Goal: Transaction & Acquisition: Purchase product/service

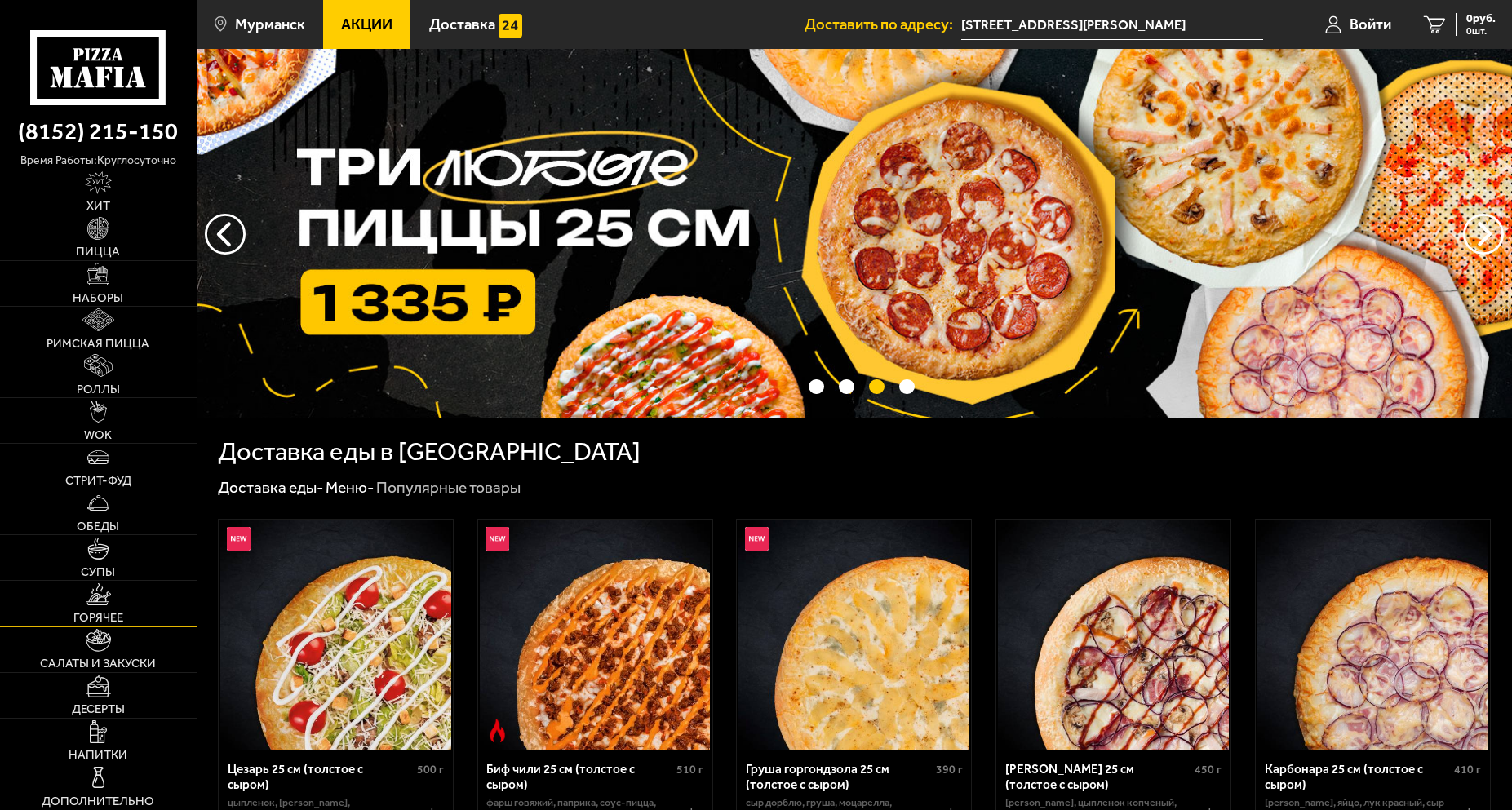
click at [106, 589] on img at bounding box center [98, 594] width 26 height 23
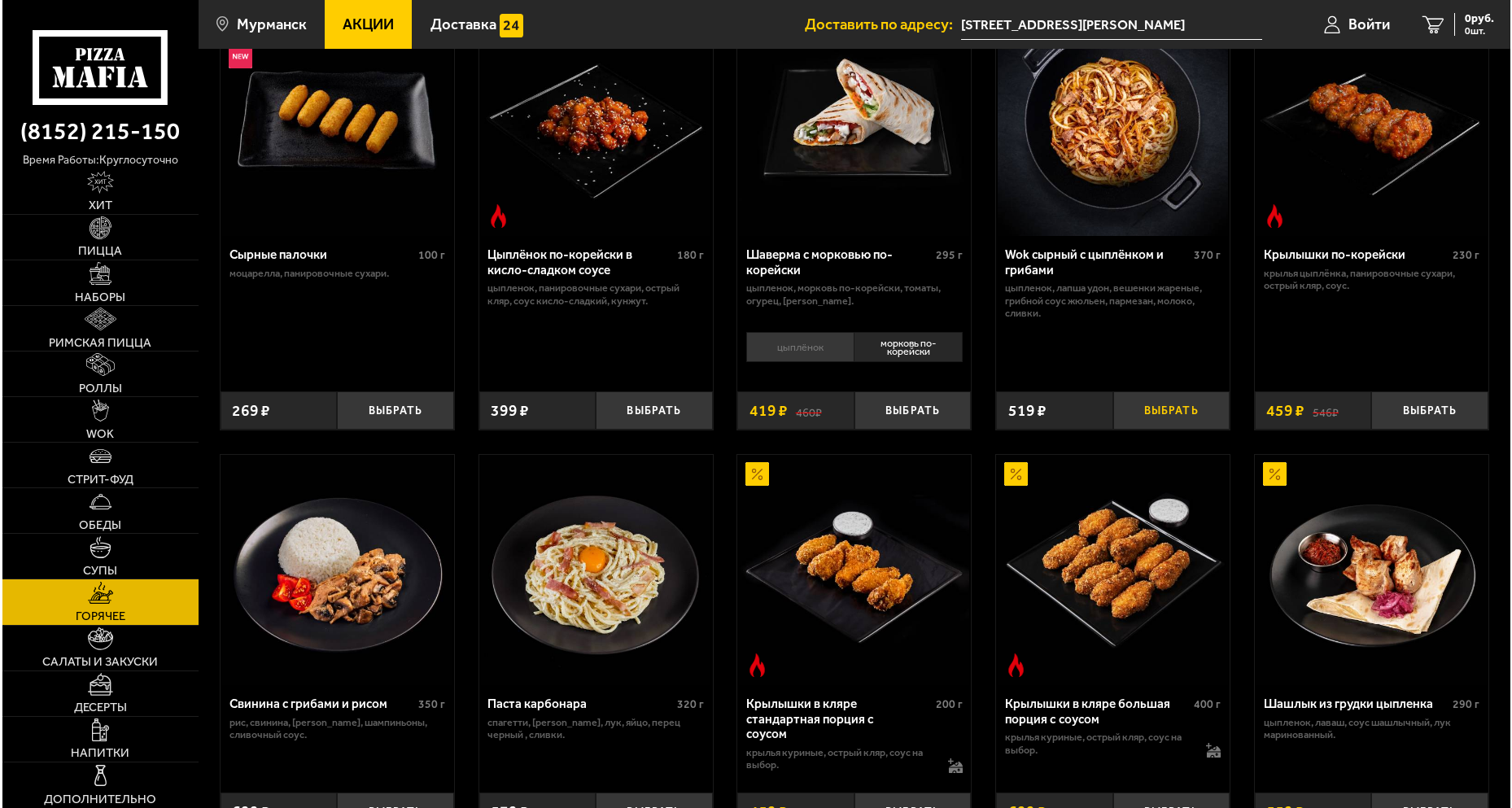
scroll to position [108, 0]
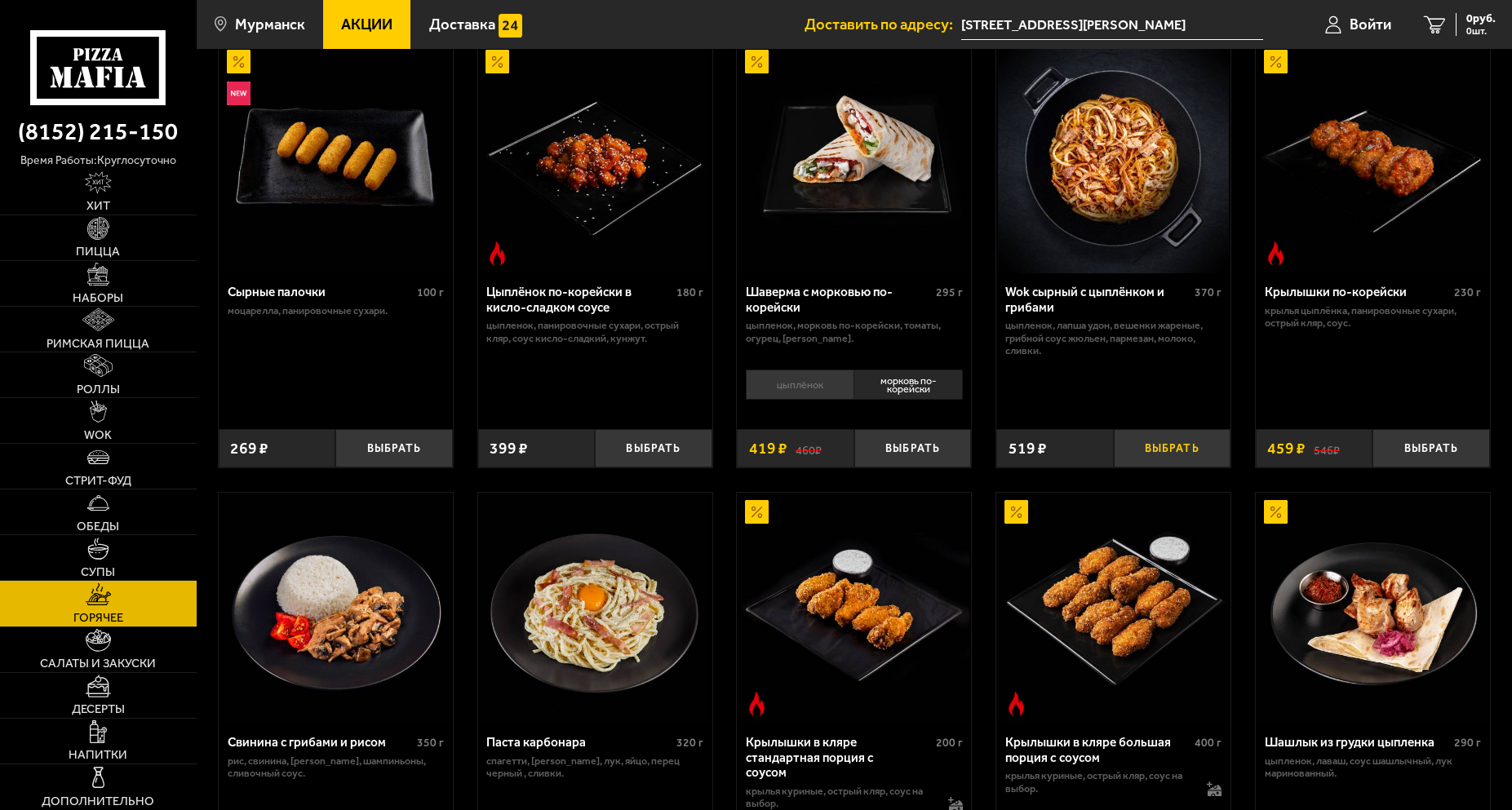
click at [1174, 444] on button "Выбрать" at bounding box center [1172, 449] width 117 height 39
click at [1354, 24] on span "Войти" at bounding box center [1357, 25] width 41 height 16
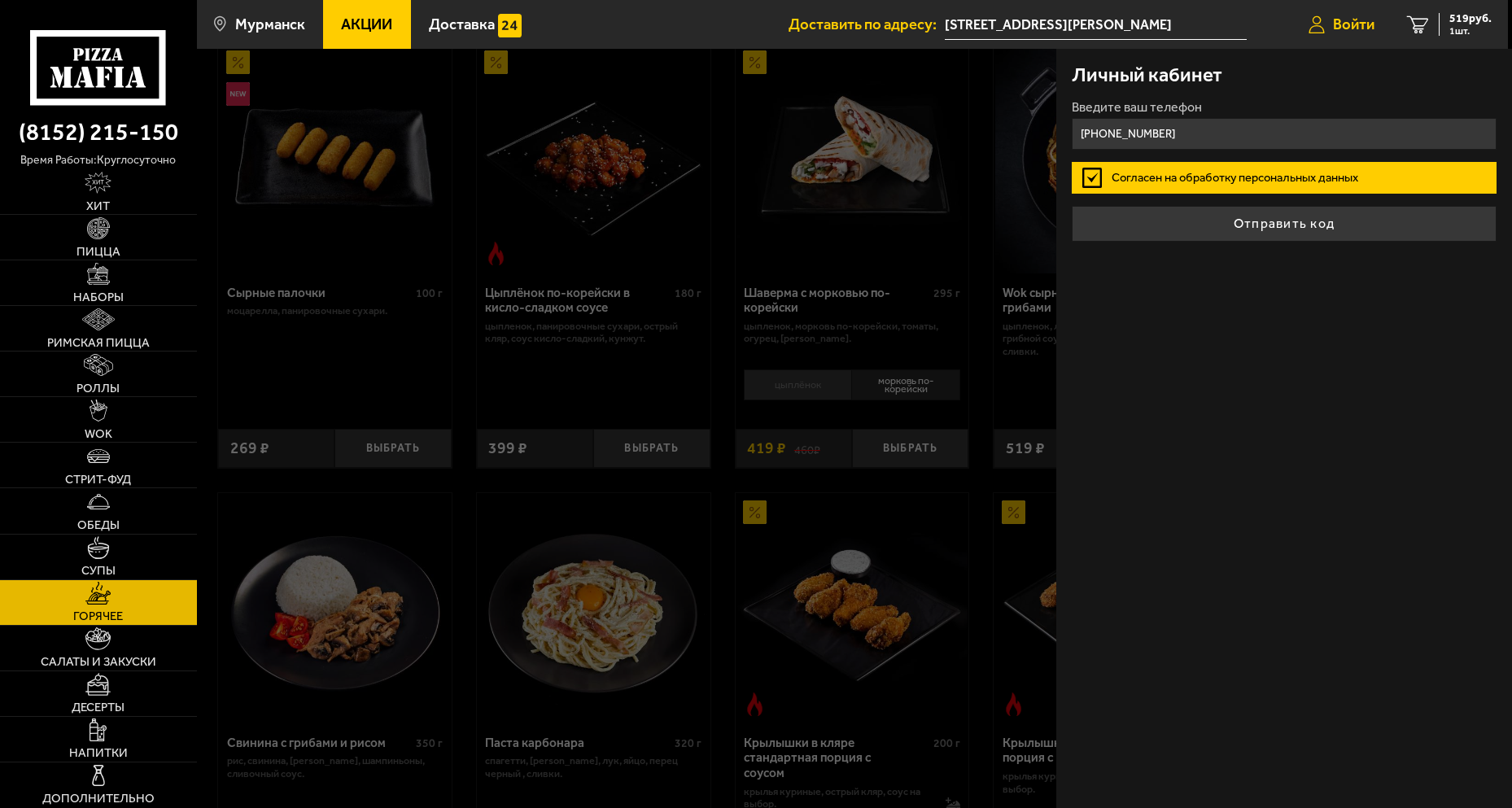
type input "[PHONE_NUMBER]"
click at [1072, 205] on button "Отправить код" at bounding box center [1284, 223] width 424 height 36
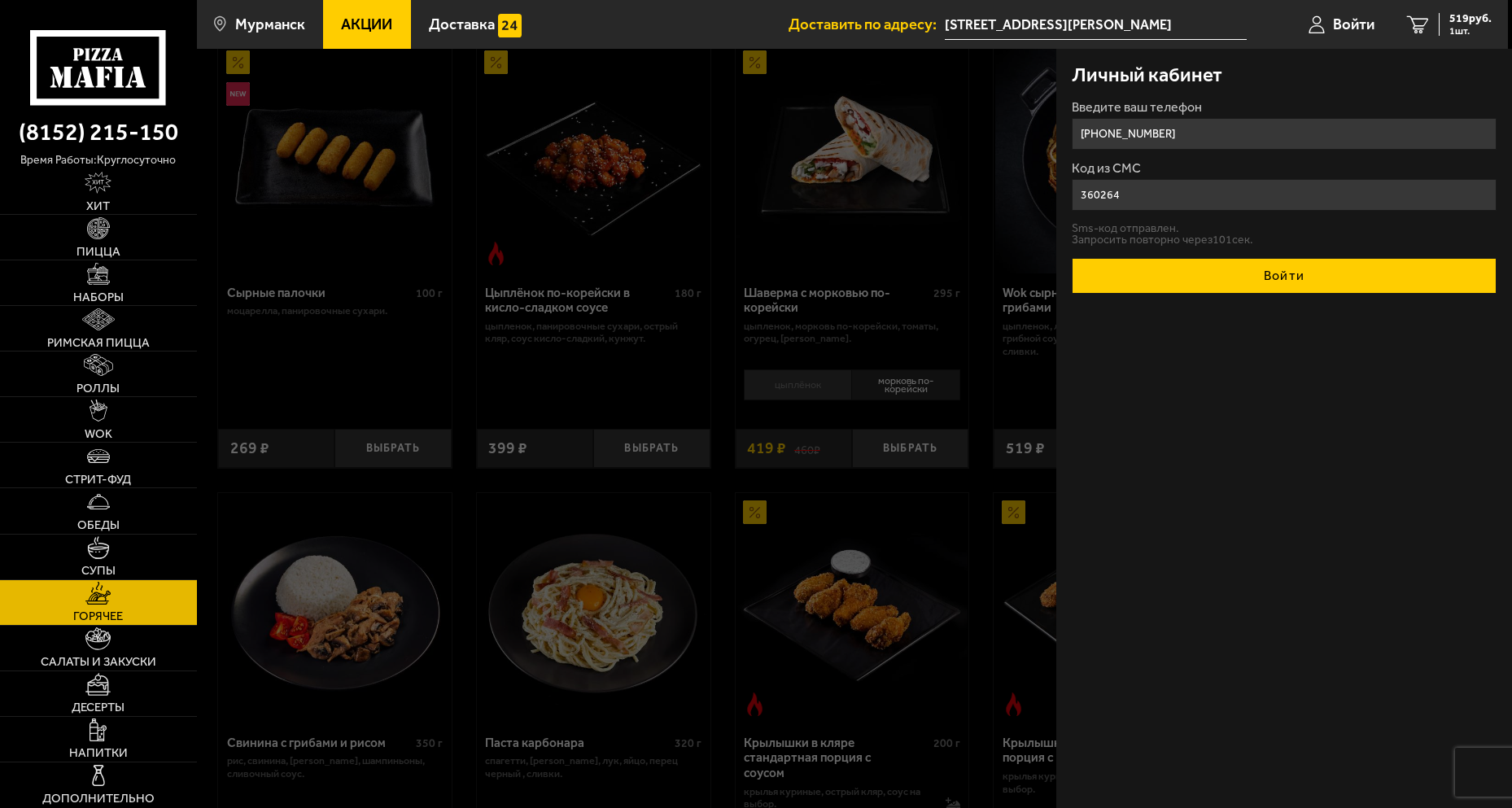
type input "360264"
click at [1302, 284] on button "Войти" at bounding box center [1284, 275] width 424 height 36
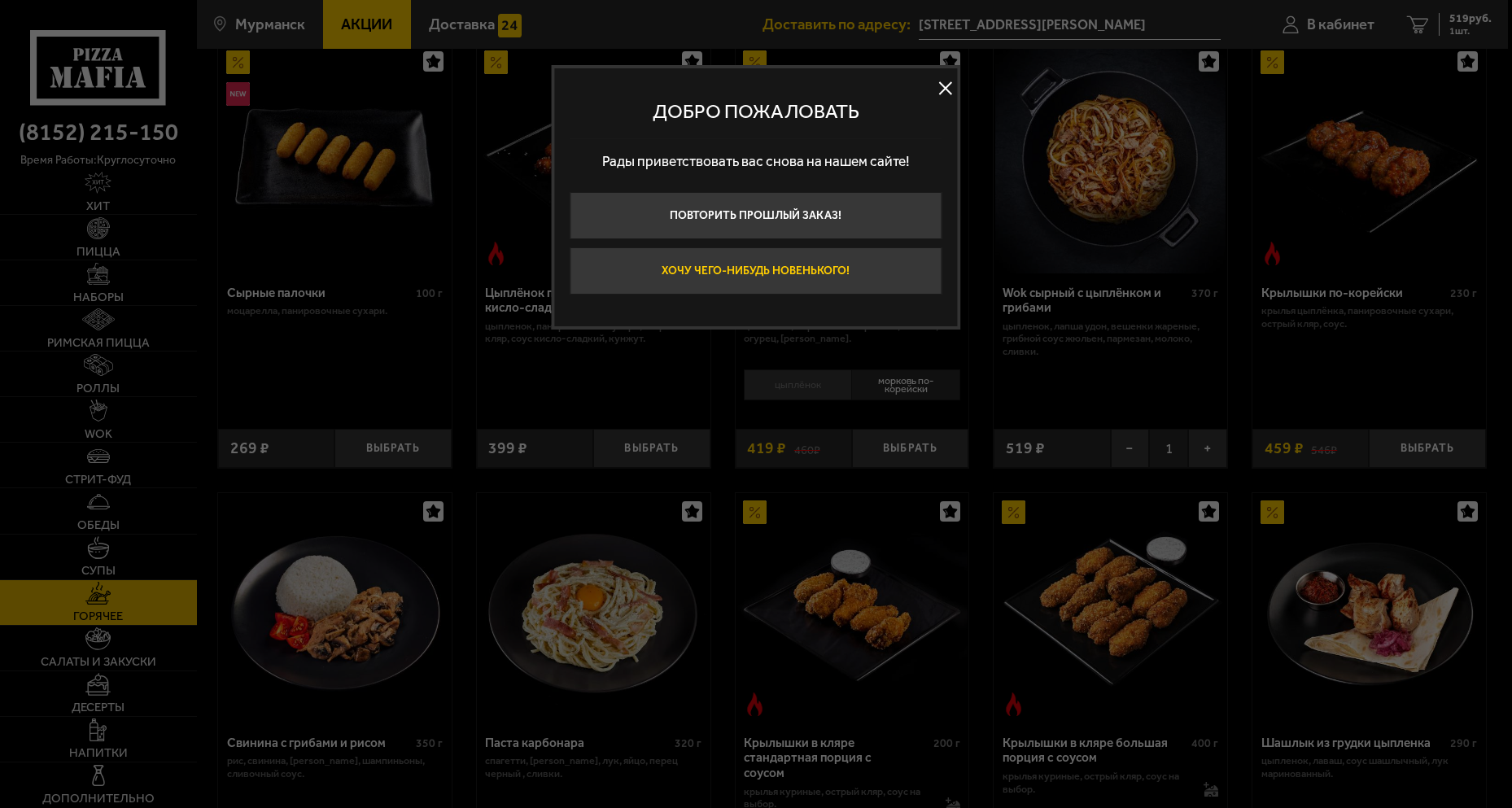
click at [875, 264] on button "Хочу чего-нибудь новенького!" at bounding box center [756, 271] width 372 height 47
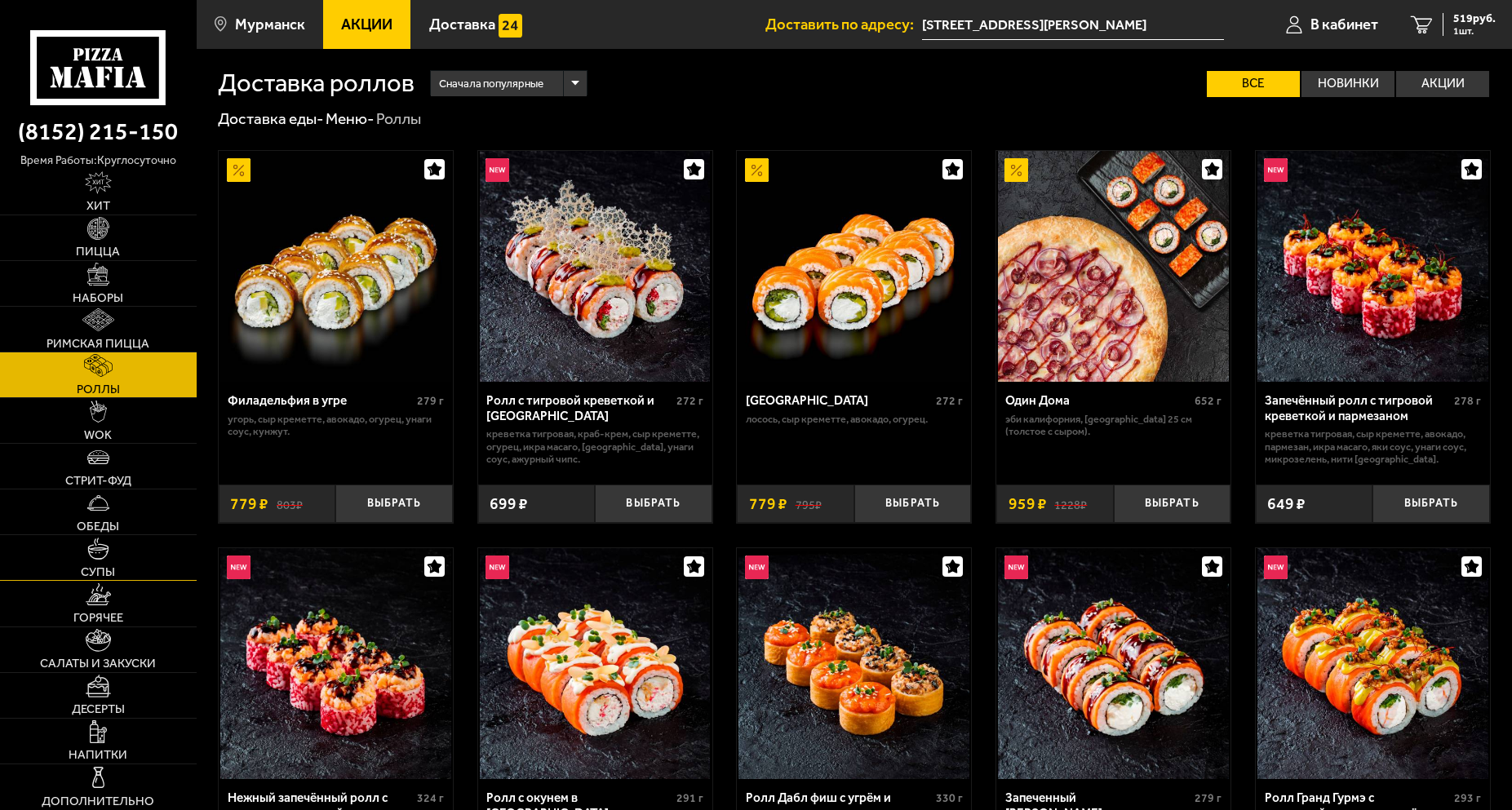
click at [106, 566] on span "Супы" at bounding box center [97, 572] width 34 height 12
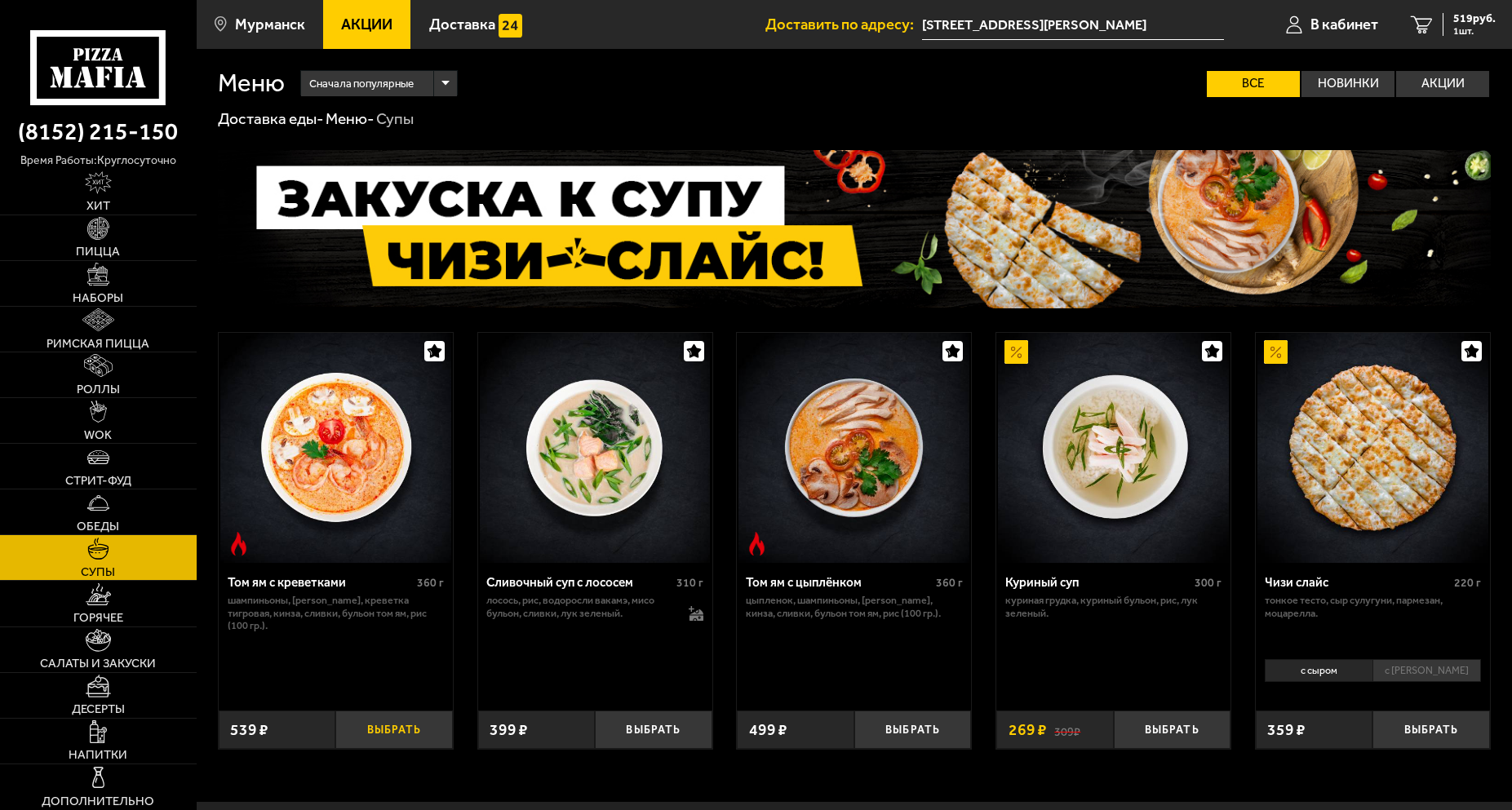
click at [423, 735] on button "Выбрать" at bounding box center [394, 730] width 117 height 39
click at [1479, 25] on span "931 руб." at bounding box center [1474, 18] width 42 height 11
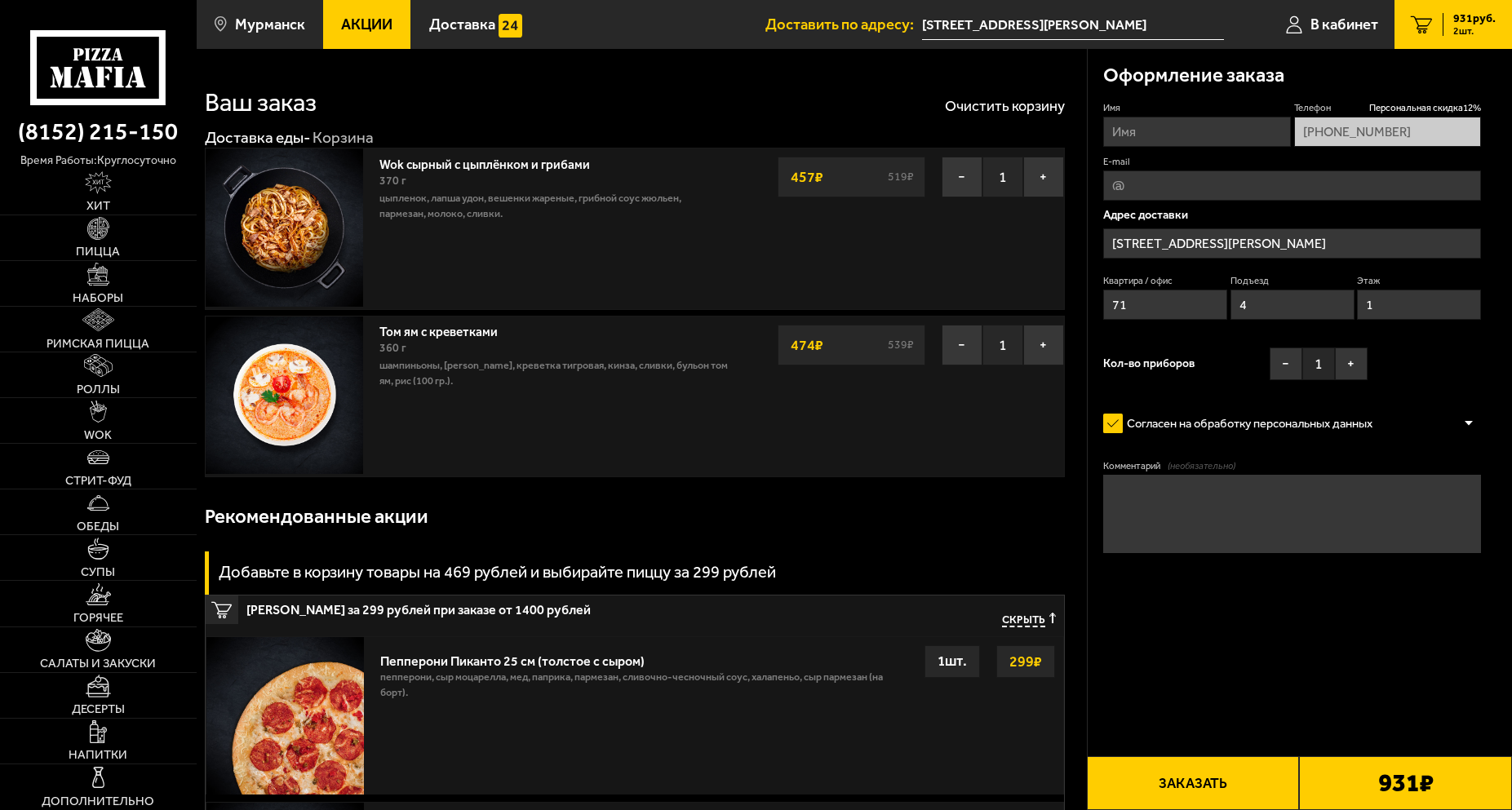
click at [1232, 169] on fieldset "E-mail" at bounding box center [1291, 178] width 378 height 46
click at [1233, 187] on input "E-mail" at bounding box center [1291, 185] width 378 height 30
click at [1305, 642] on form "Имя Телефон Персональная скидка 12 % [PHONE_NUMBER] E-mail Адрес доставки [STRE…" at bounding box center [1291, 373] width 378 height 545
click at [1251, 189] on input "E-mail" at bounding box center [1291, 185] width 378 height 30
type input "[EMAIL_ADDRESS][DOMAIN_NAME]"
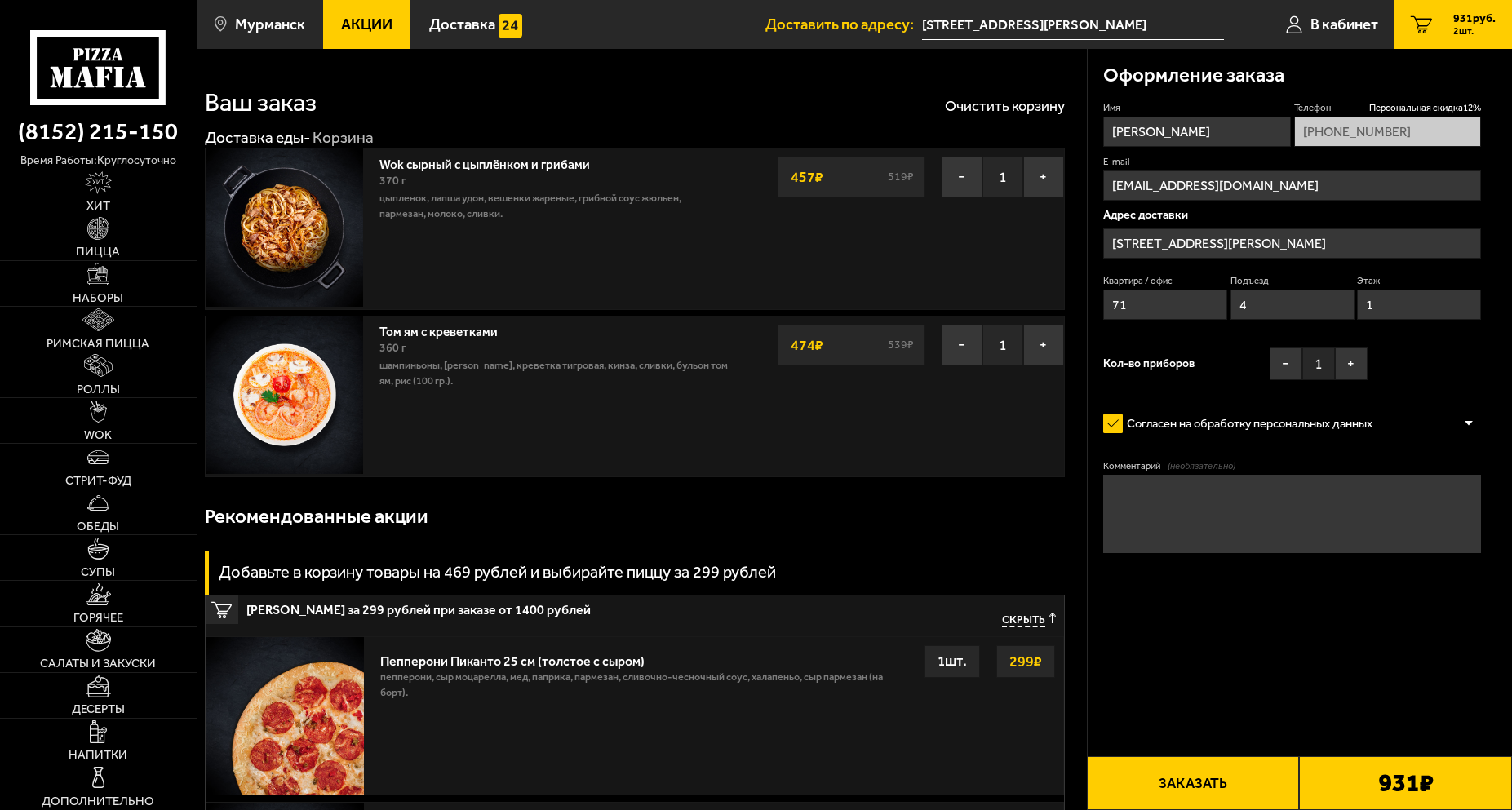
click at [1222, 131] on input "[PERSON_NAME]" at bounding box center [1197, 131] width 188 height 30
type input "[PERSON_NAME]"
click at [1210, 622] on form "Имя [PERSON_NAME] скидка 12 % [PHONE_NUMBER] E-mail [EMAIL_ADDRESS][DOMAIN_NAME…" at bounding box center [1291, 373] width 378 height 545
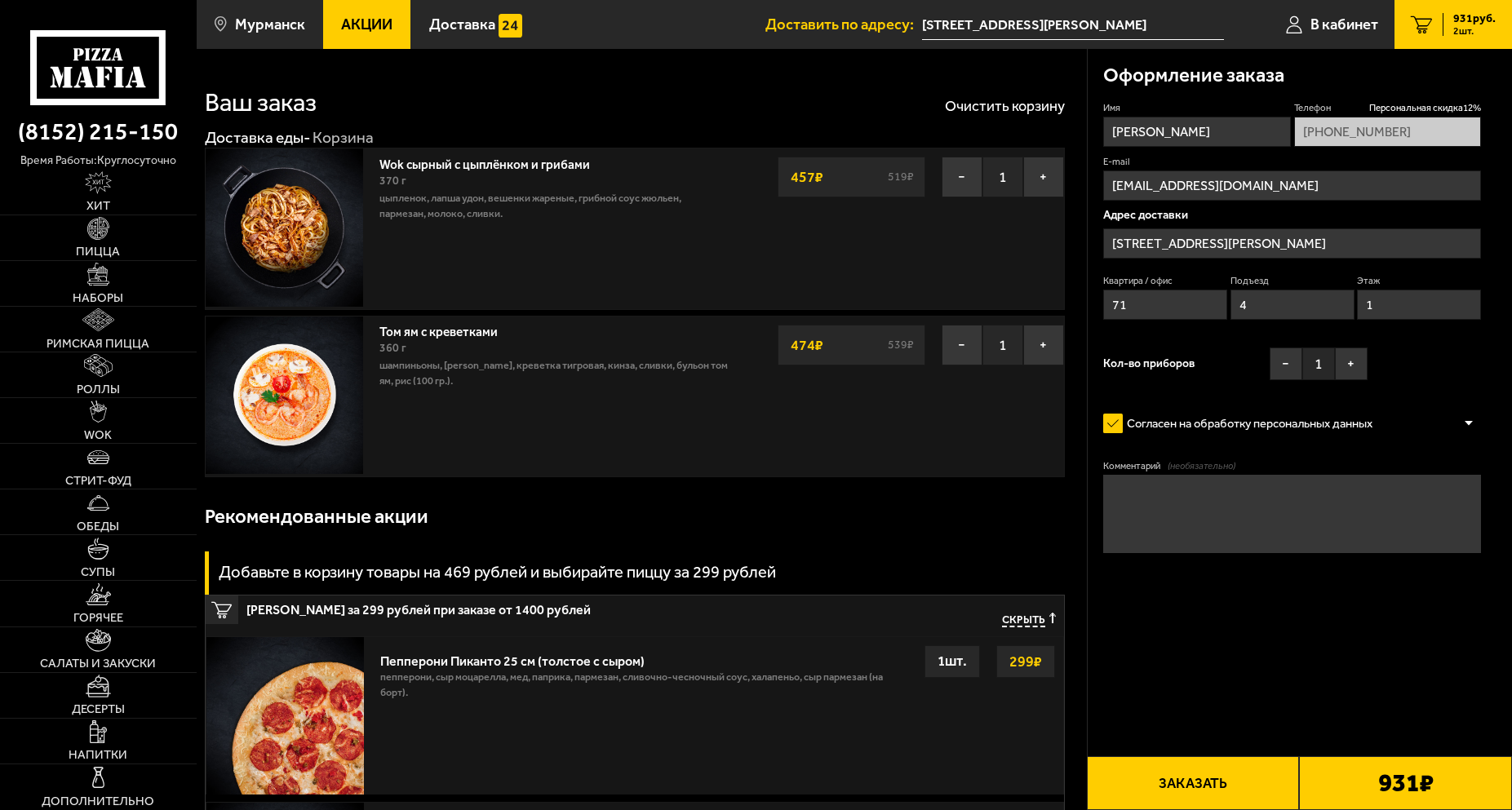
click at [1209, 791] on button "Заказать" at bounding box center [1194, 782] width 213 height 54
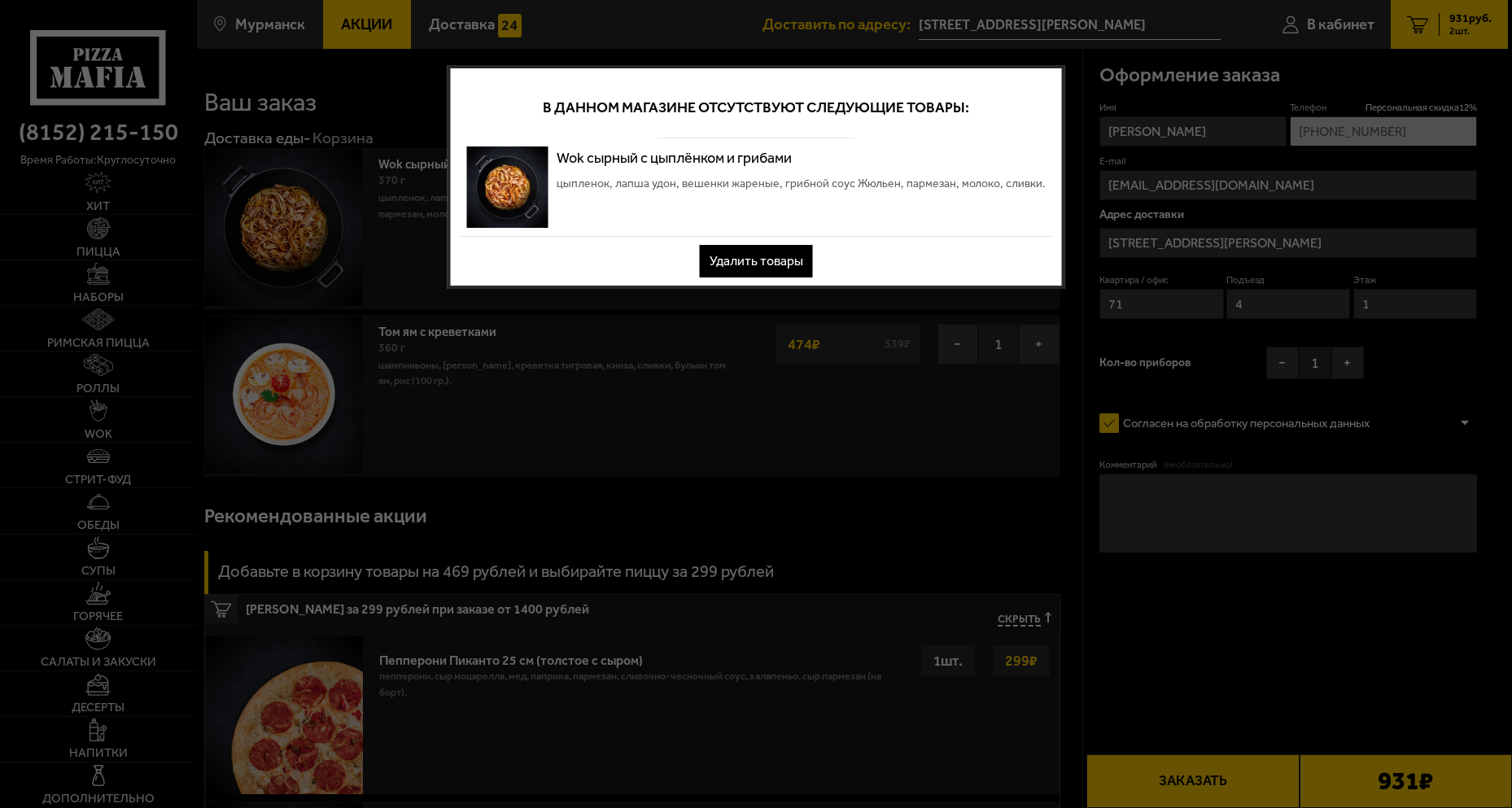
click at [1196, 652] on div at bounding box center [756, 404] width 1512 height 808
click at [773, 263] on button "Удалить товары" at bounding box center [756, 260] width 113 height 32
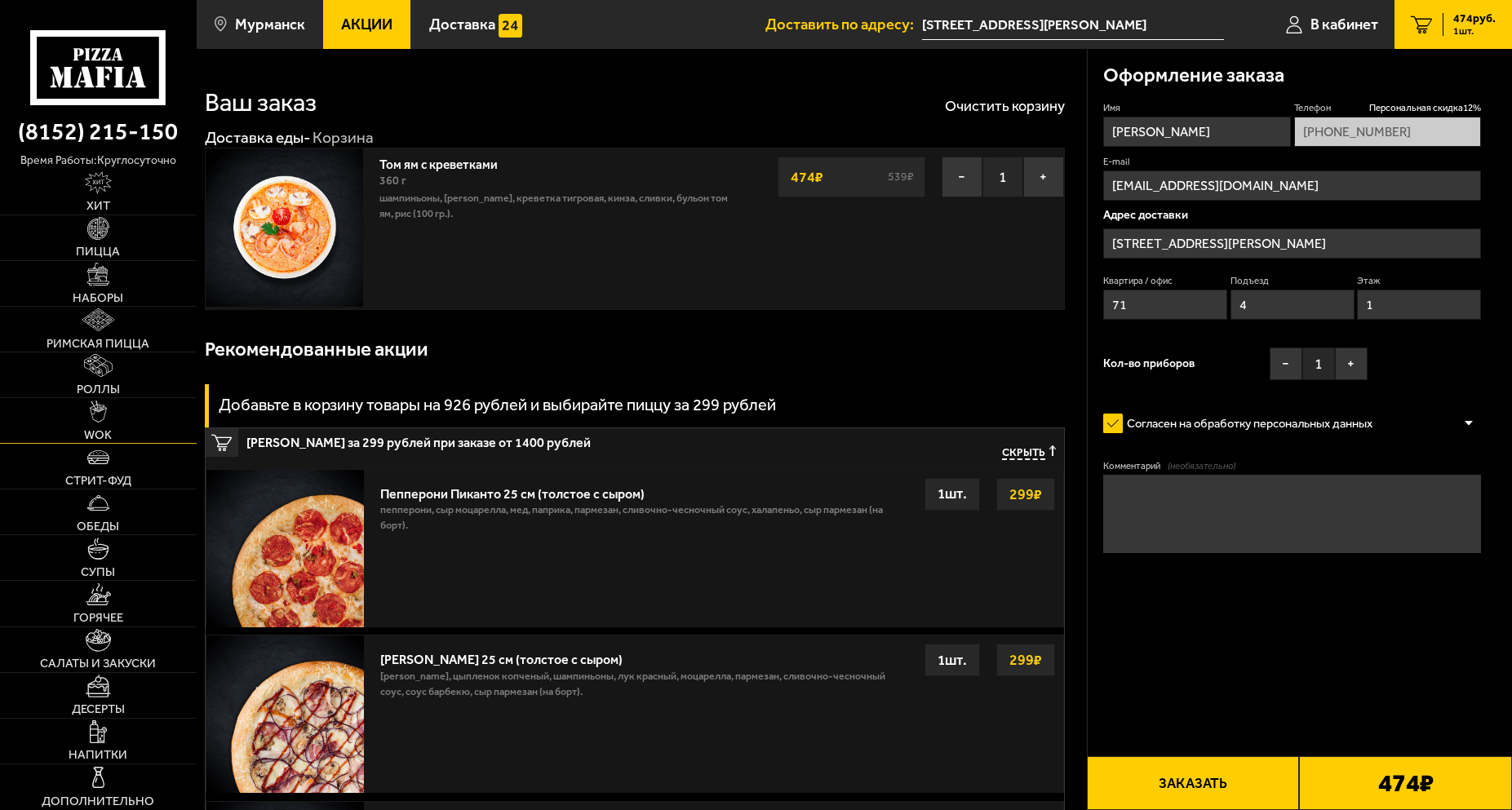
click at [113, 415] on link "WOK" at bounding box center [98, 420] width 197 height 45
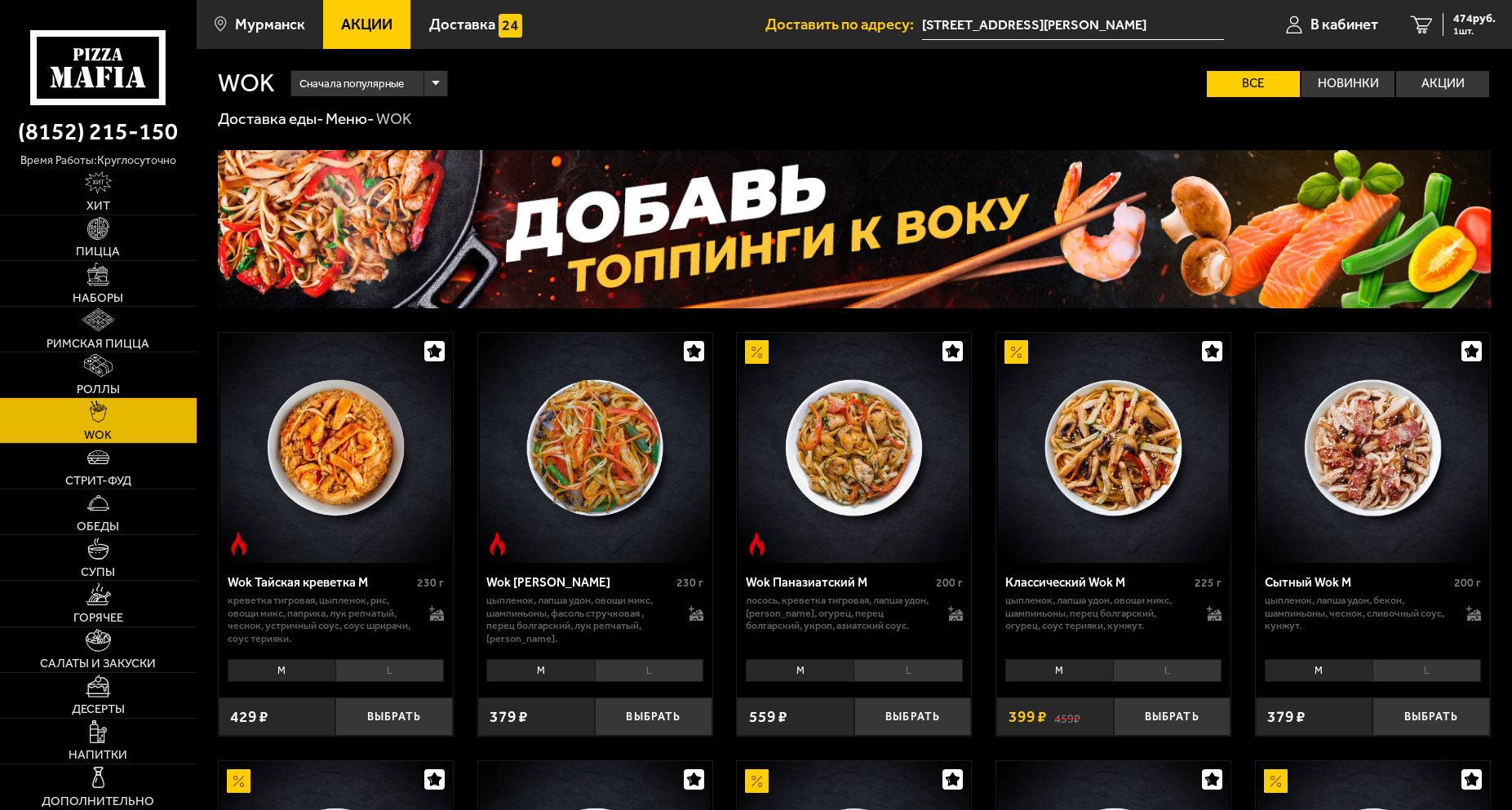
click at [893, 671] on li "L" at bounding box center [908, 670] width 109 height 22
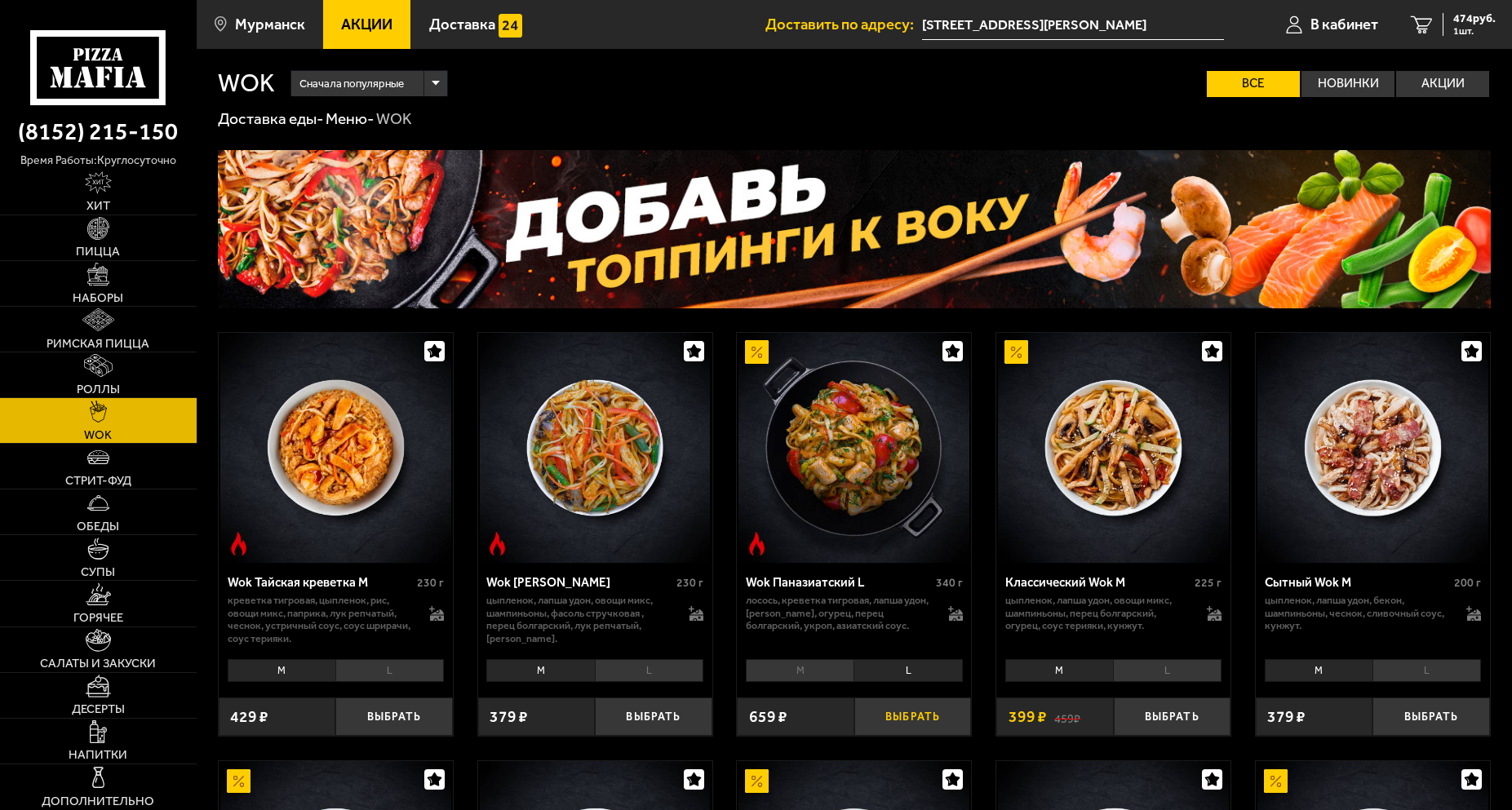
click at [913, 727] on button "Выбрать" at bounding box center [912, 716] width 117 height 39
click at [1487, 27] on span "2 шт." at bounding box center [1471, 30] width 49 height 10
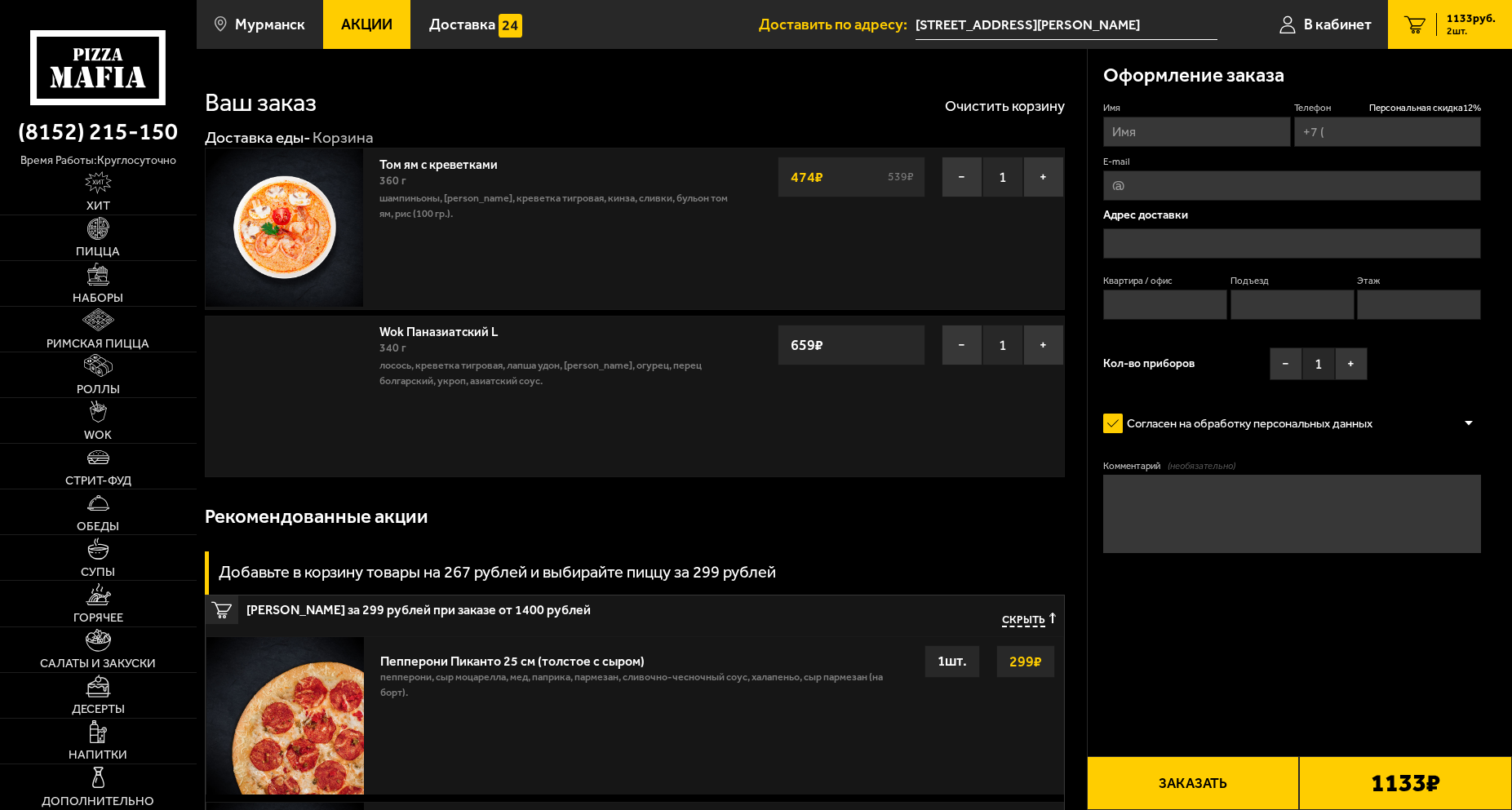
type input "[PHONE_NUMBER]"
type input "[STREET_ADDRESS][PERSON_NAME]"
type input "71"
type input "4"
type input "1"
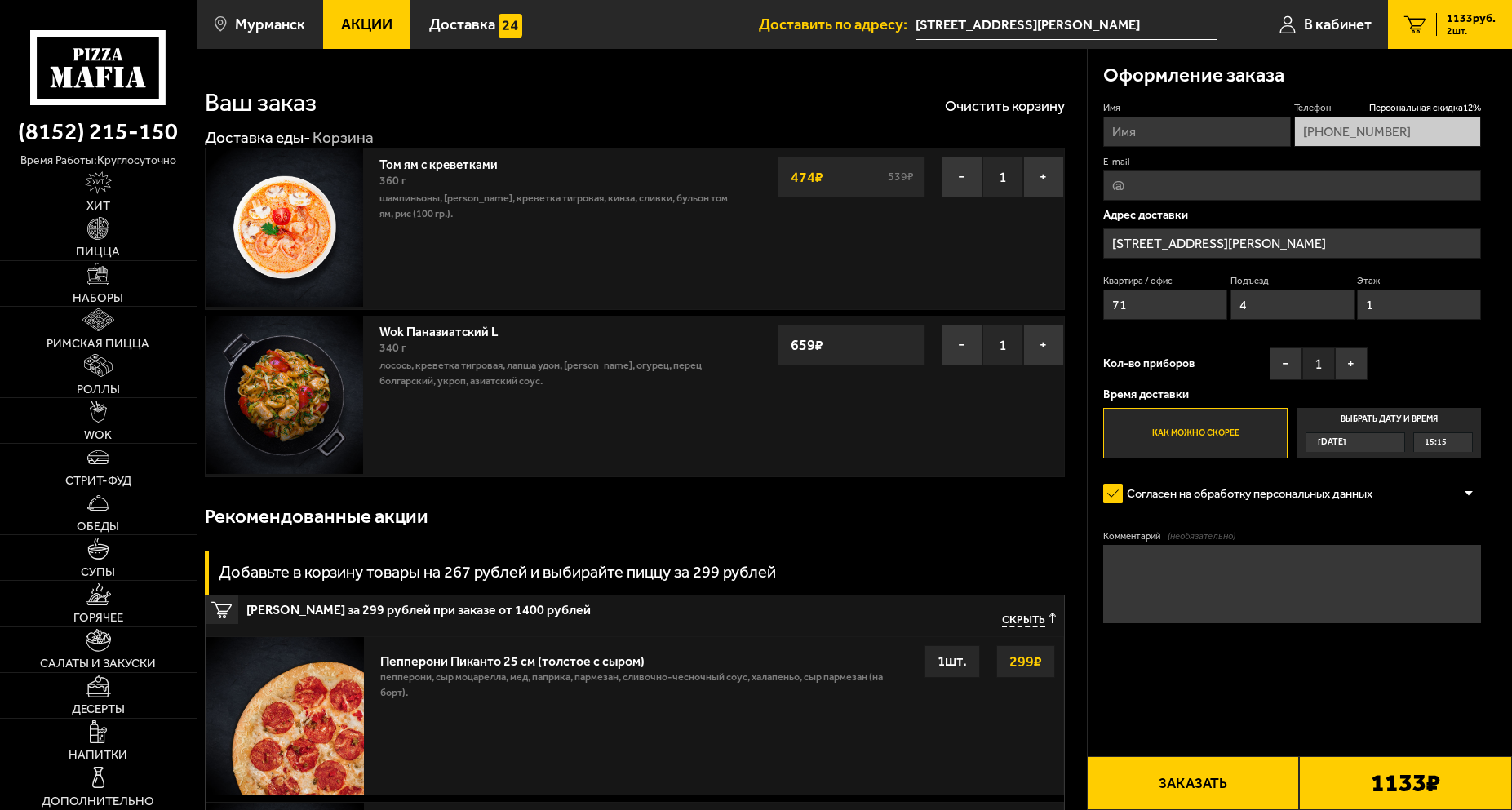
click at [1237, 788] on button "Заказать" at bounding box center [1194, 782] width 213 height 54
click at [1148, 119] on input "Имя" at bounding box center [1197, 131] width 188 height 30
type input "[PERSON_NAME]"
click at [1160, 92] on div "Оформление заказа" at bounding box center [1291, 74] width 378 height 52
click at [1231, 781] on button "Заказать" at bounding box center [1194, 782] width 213 height 54
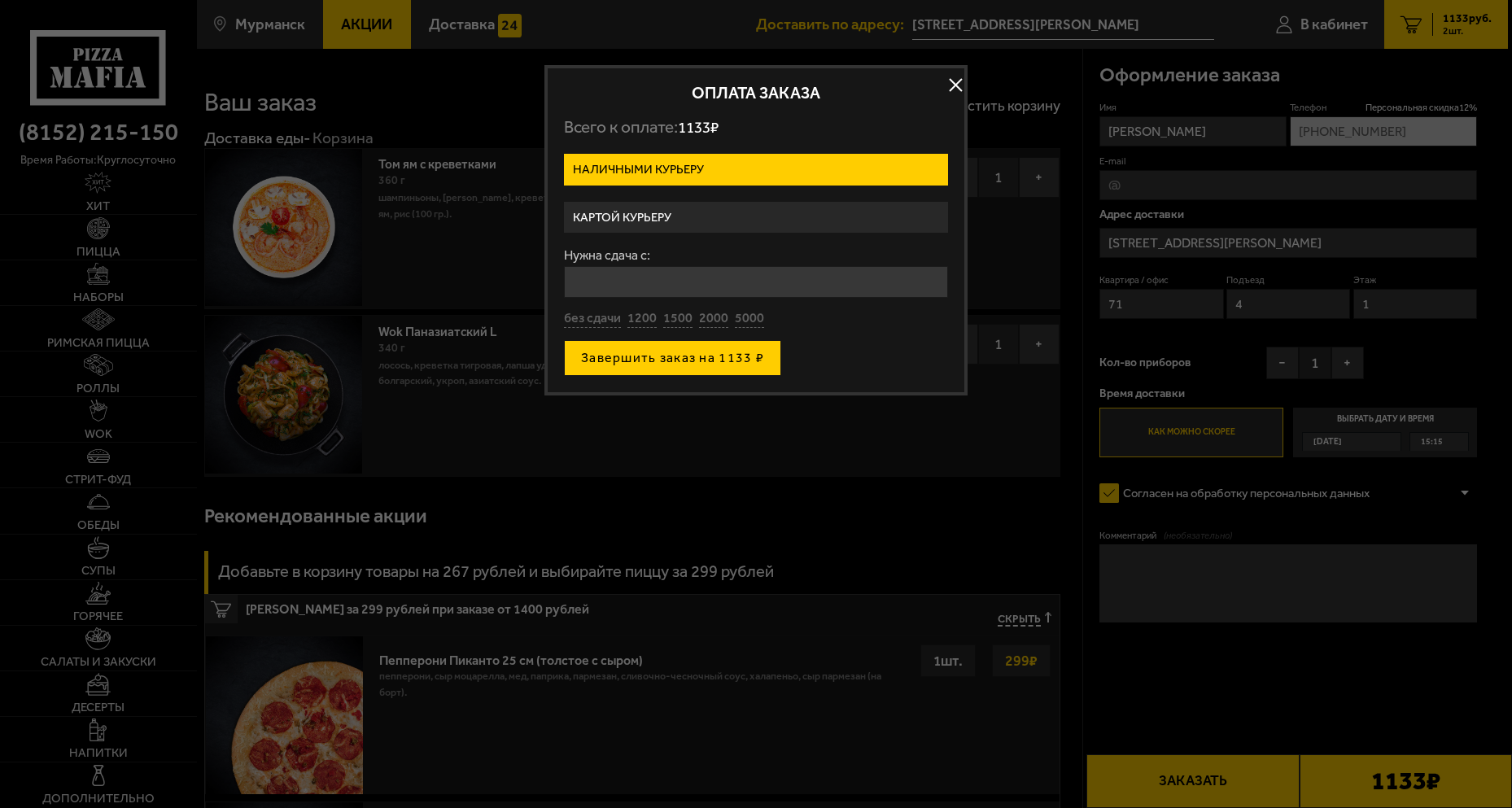
click at [726, 364] on button "Завершить заказ на 1133 ₽" at bounding box center [673, 358] width 217 height 36
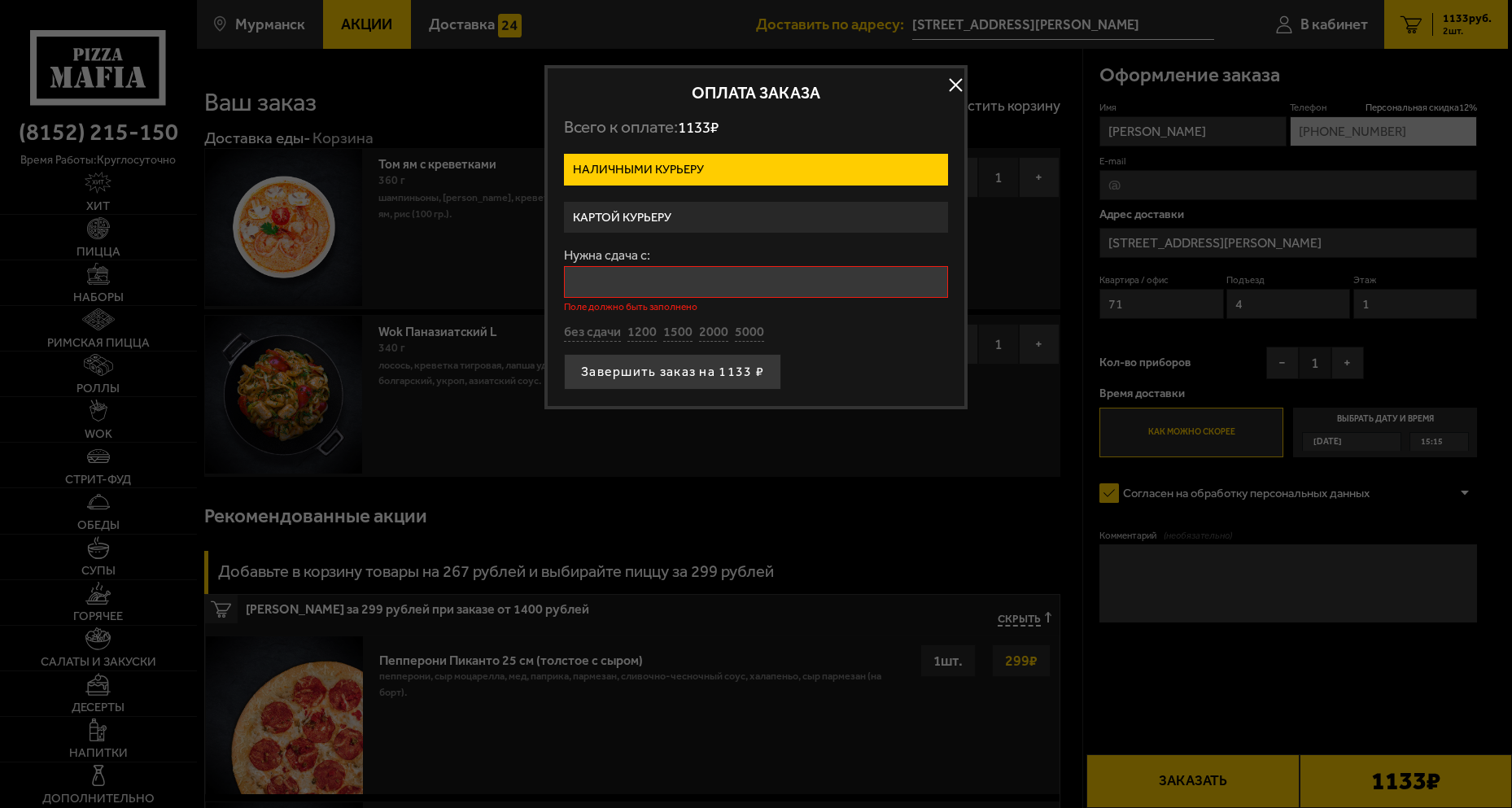
click at [636, 282] on input "Нужна сдача с:" at bounding box center [756, 282] width 384 height 32
click at [602, 333] on button "без сдачи" at bounding box center [593, 333] width 57 height 18
type input "0"
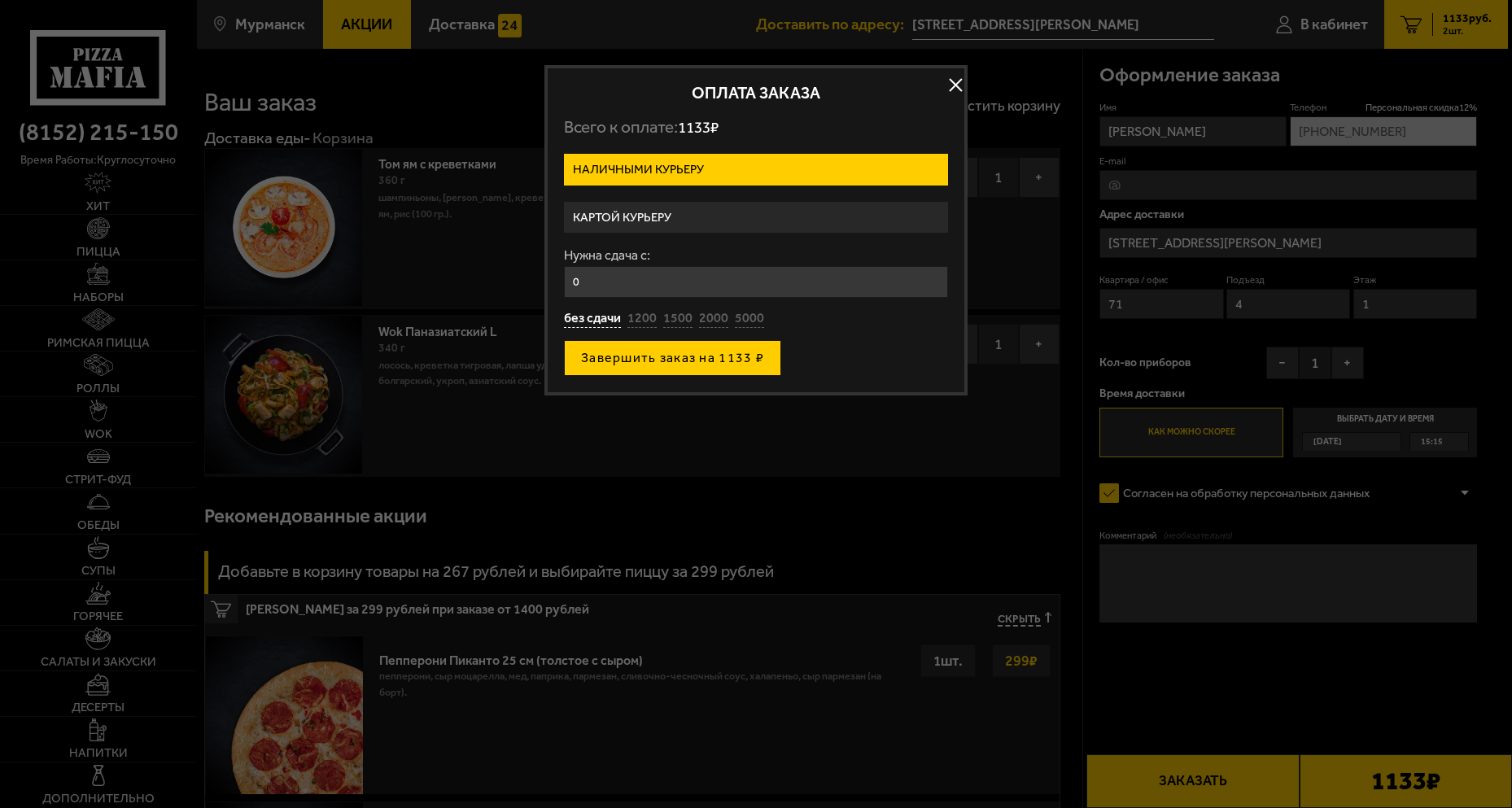
click at [628, 358] on button "Завершить заказ на 1133 ₽" at bounding box center [673, 358] width 217 height 36
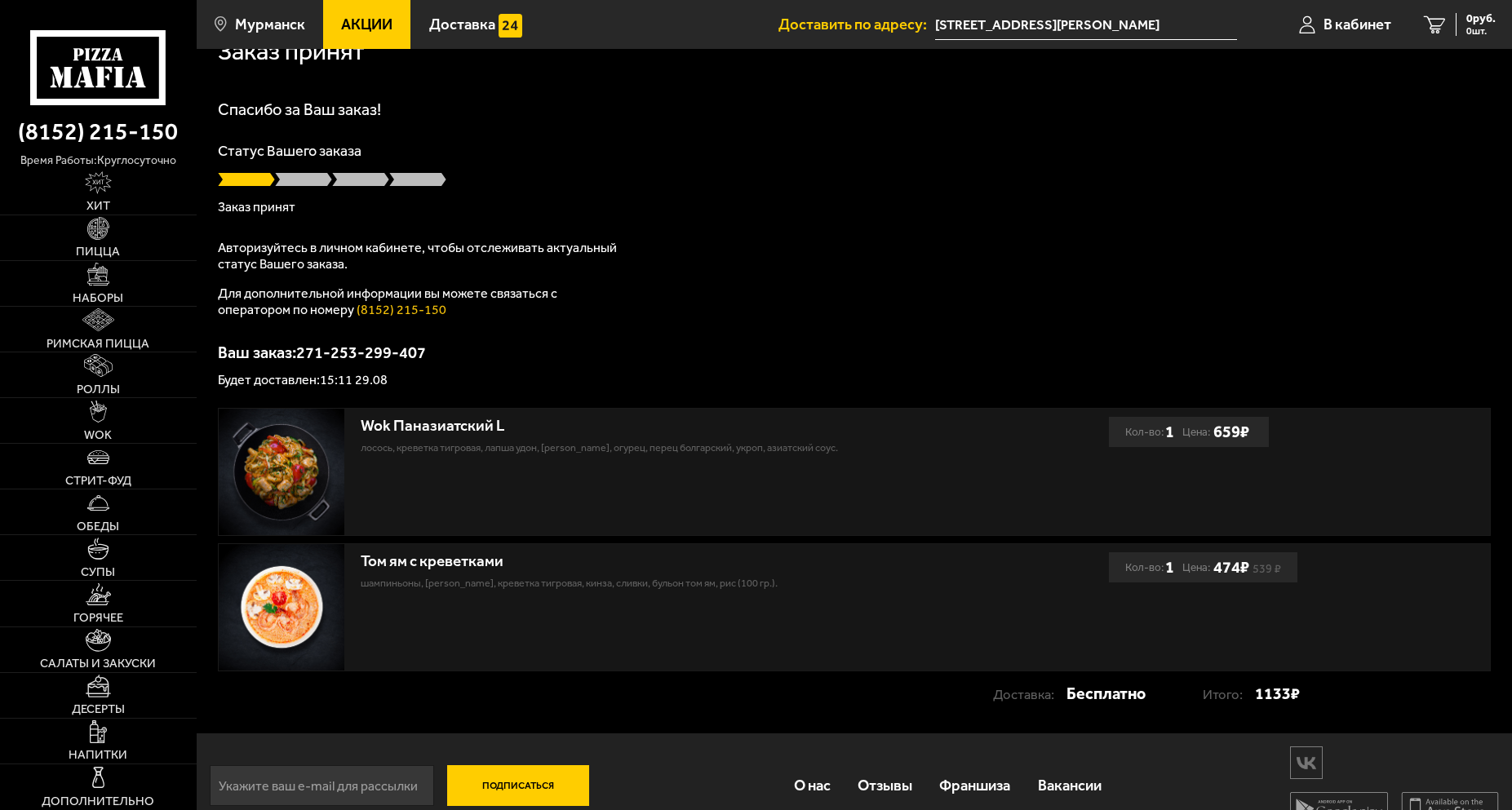
scroll to position [62, 0]
